Goal: Check status: Check status

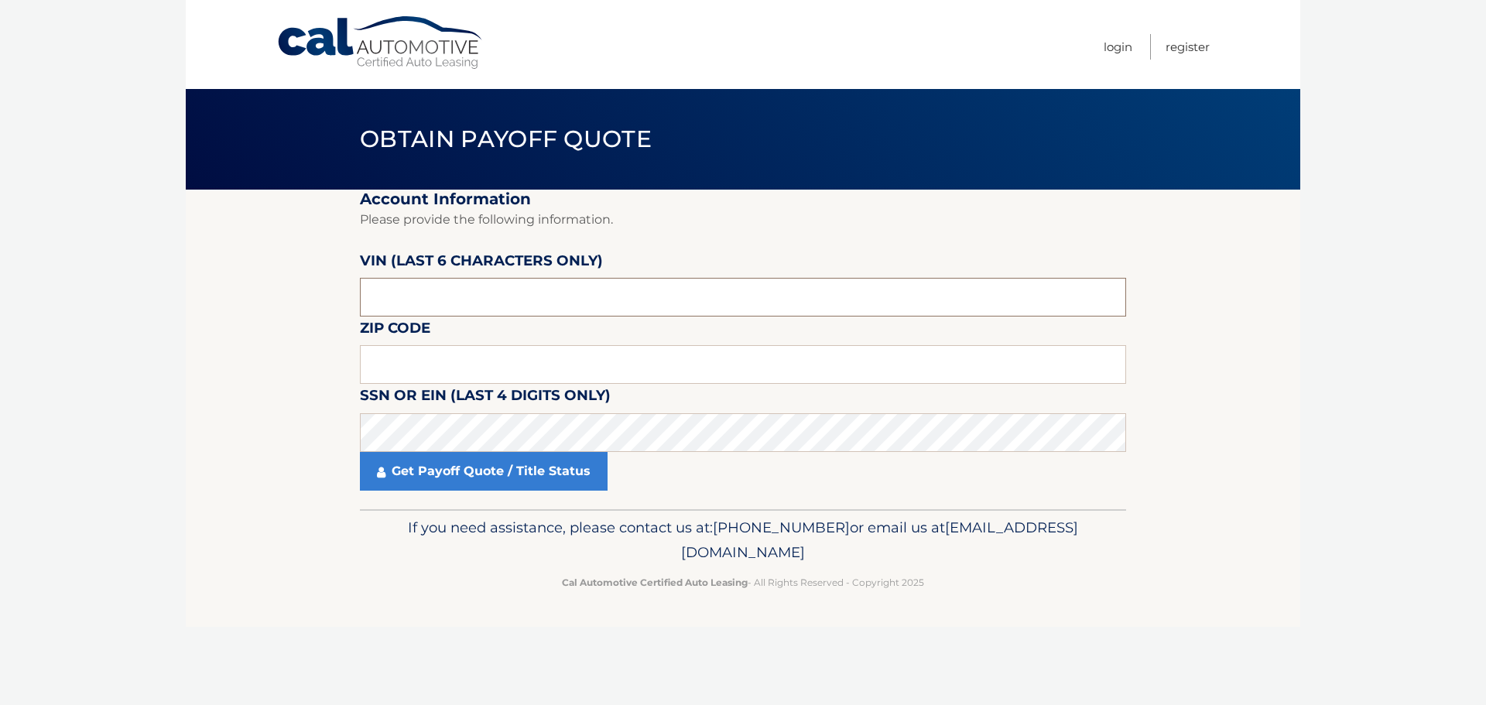
click at [429, 282] on input "text" at bounding box center [743, 297] width 766 height 39
drag, startPoint x: 421, startPoint y: 293, endPoint x: 337, endPoint y: 303, distance: 84.1
click at [337, 303] on section "Account Information Please provide the following information. [PERSON_NAME] (la…" at bounding box center [743, 350] width 1114 height 320
type input "537365"
click at [374, 361] on input "text" at bounding box center [743, 364] width 766 height 39
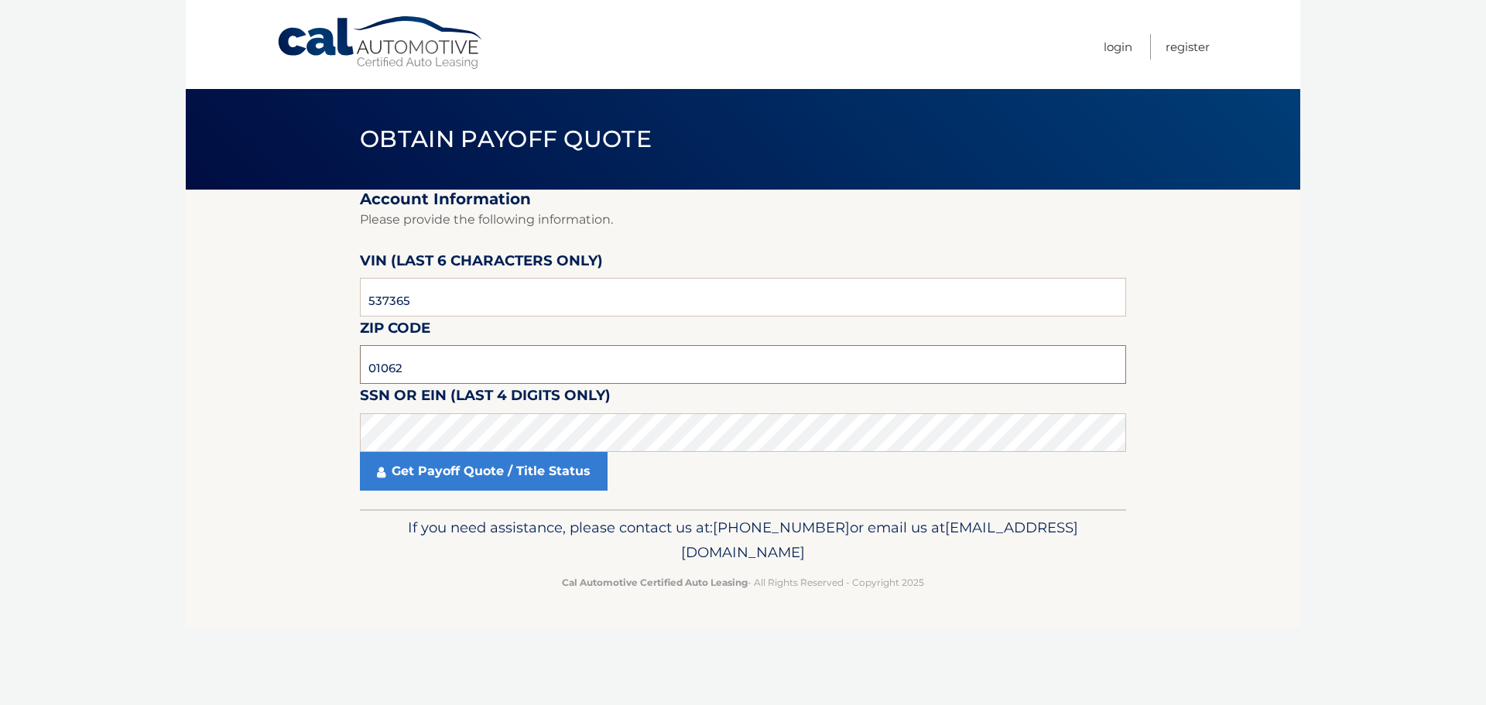
type input "01062"
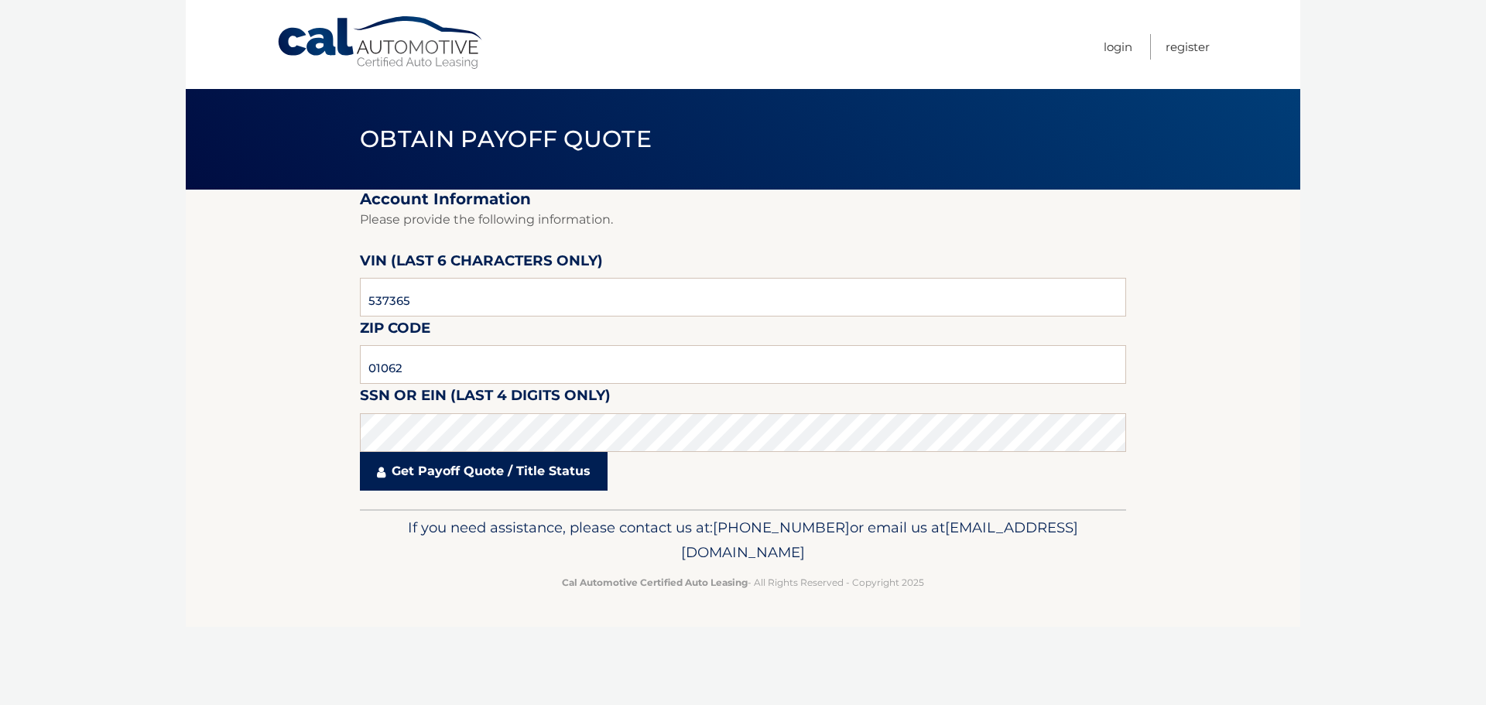
click at [472, 468] on link "Get Payoff Quote / Title Status" at bounding box center [484, 471] width 248 height 39
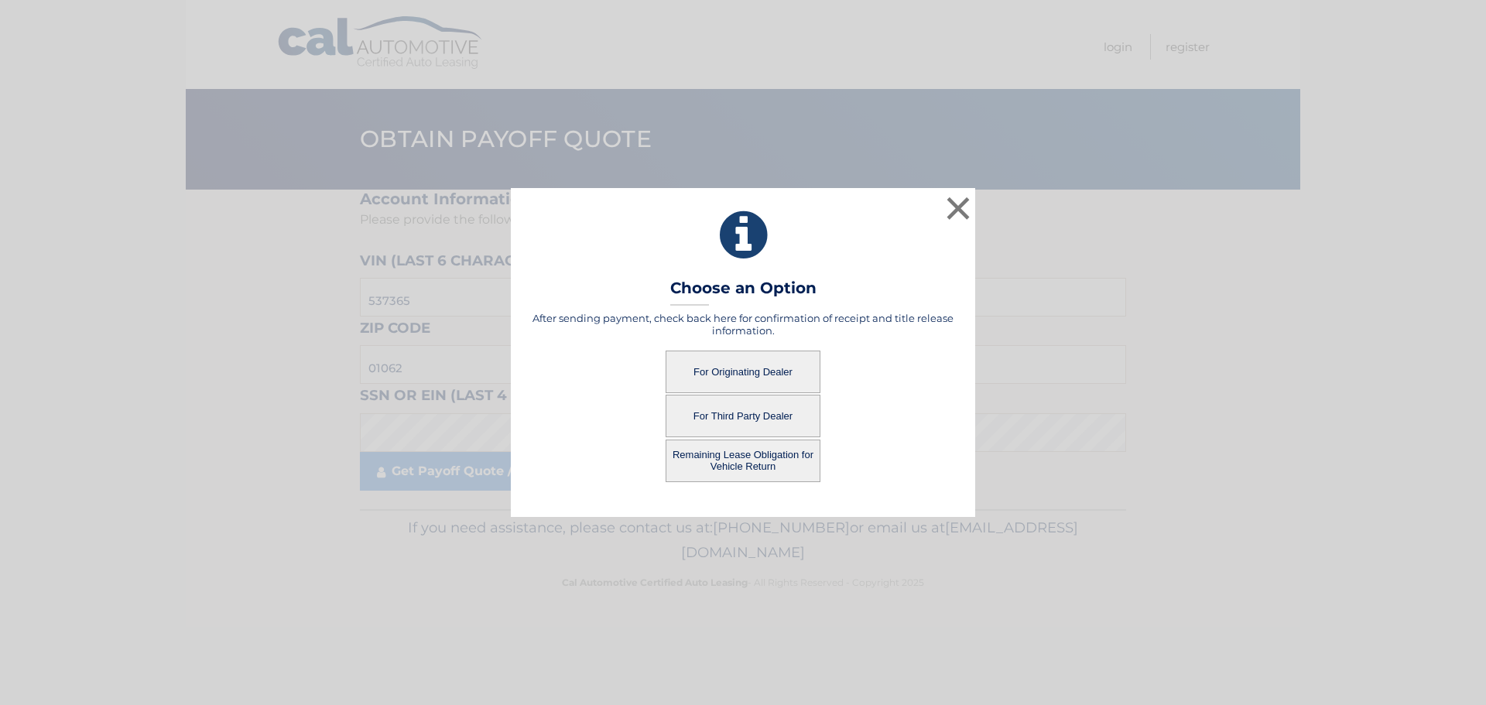
click at [750, 370] on button "For Originating Dealer" at bounding box center [743, 372] width 155 height 43
click at [707, 371] on button "For Originating Dealer" at bounding box center [743, 372] width 155 height 43
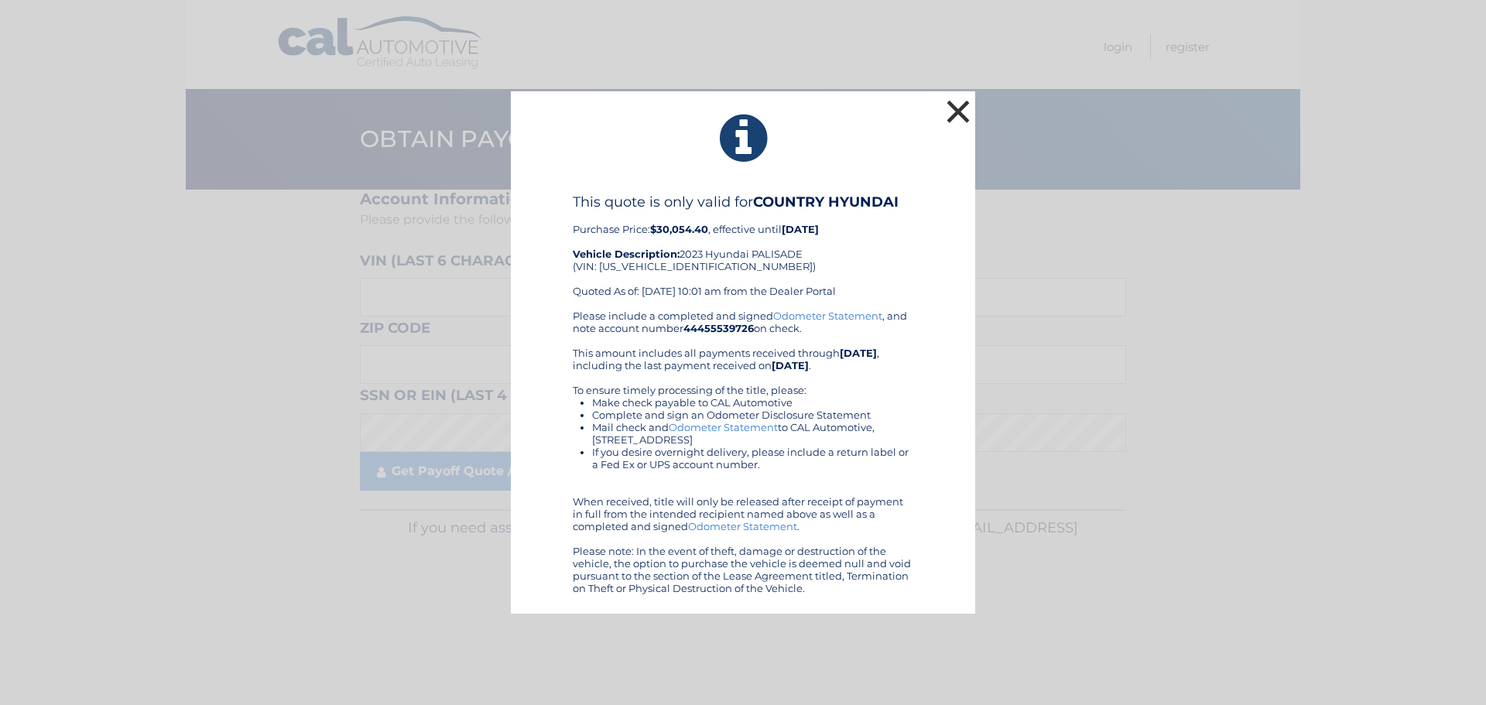
click at [961, 115] on button "×" at bounding box center [958, 111] width 31 height 31
